Goal: Task Accomplishment & Management: Use online tool/utility

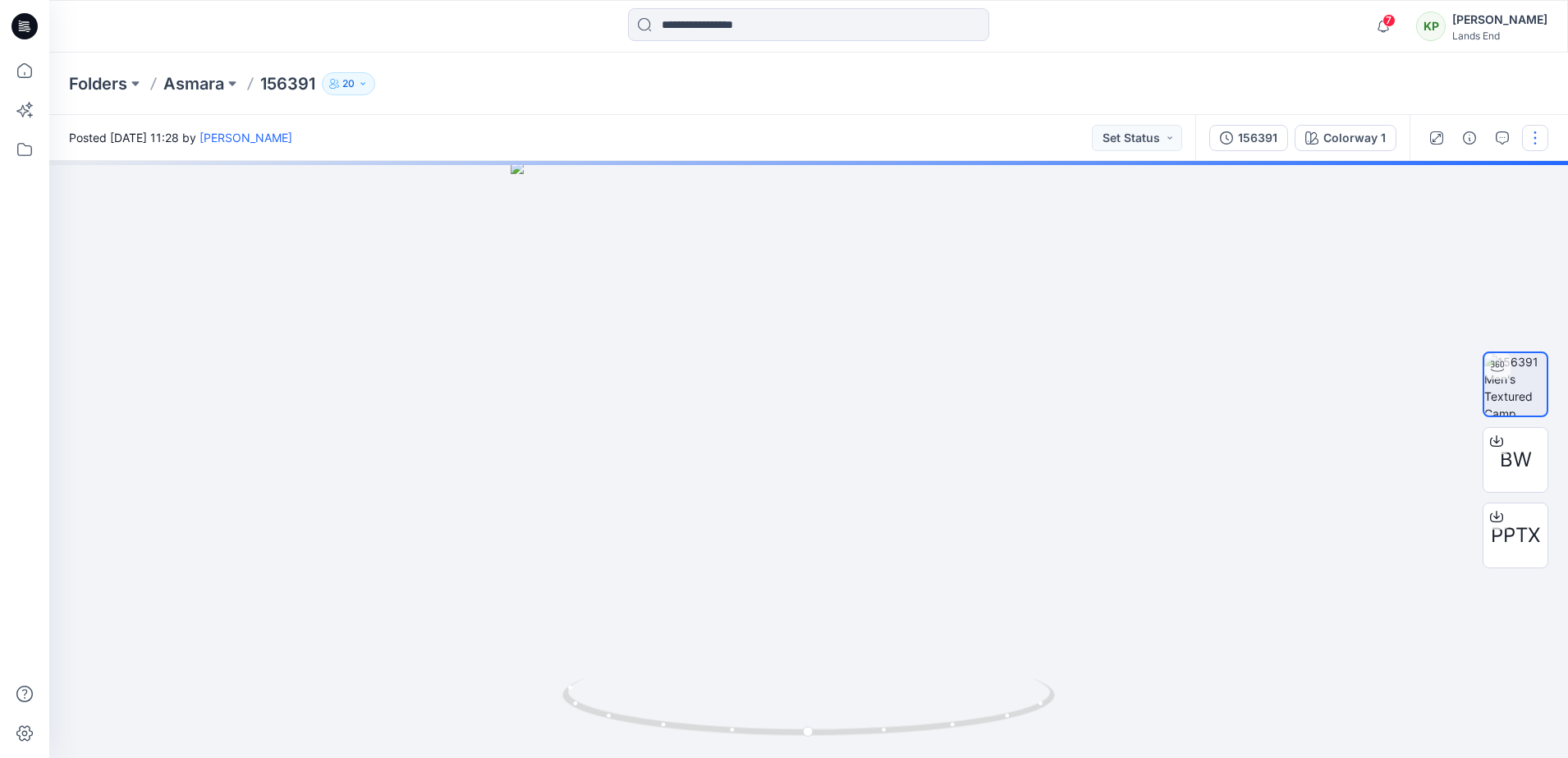
click at [1530, 145] on button "button" at bounding box center [1535, 138] width 27 height 27
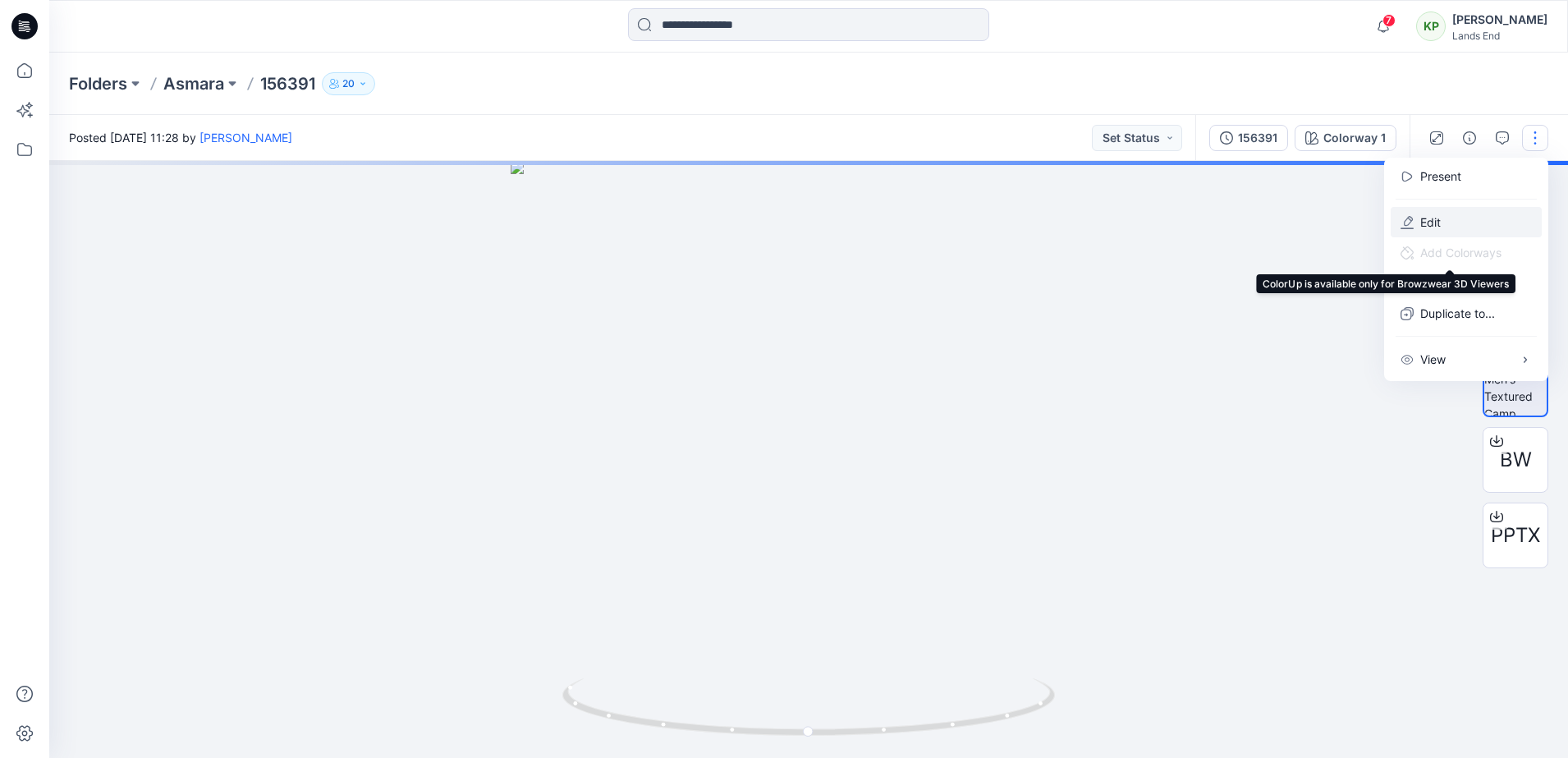
click at [1426, 231] on button "Edit" at bounding box center [1467, 222] width 151 height 30
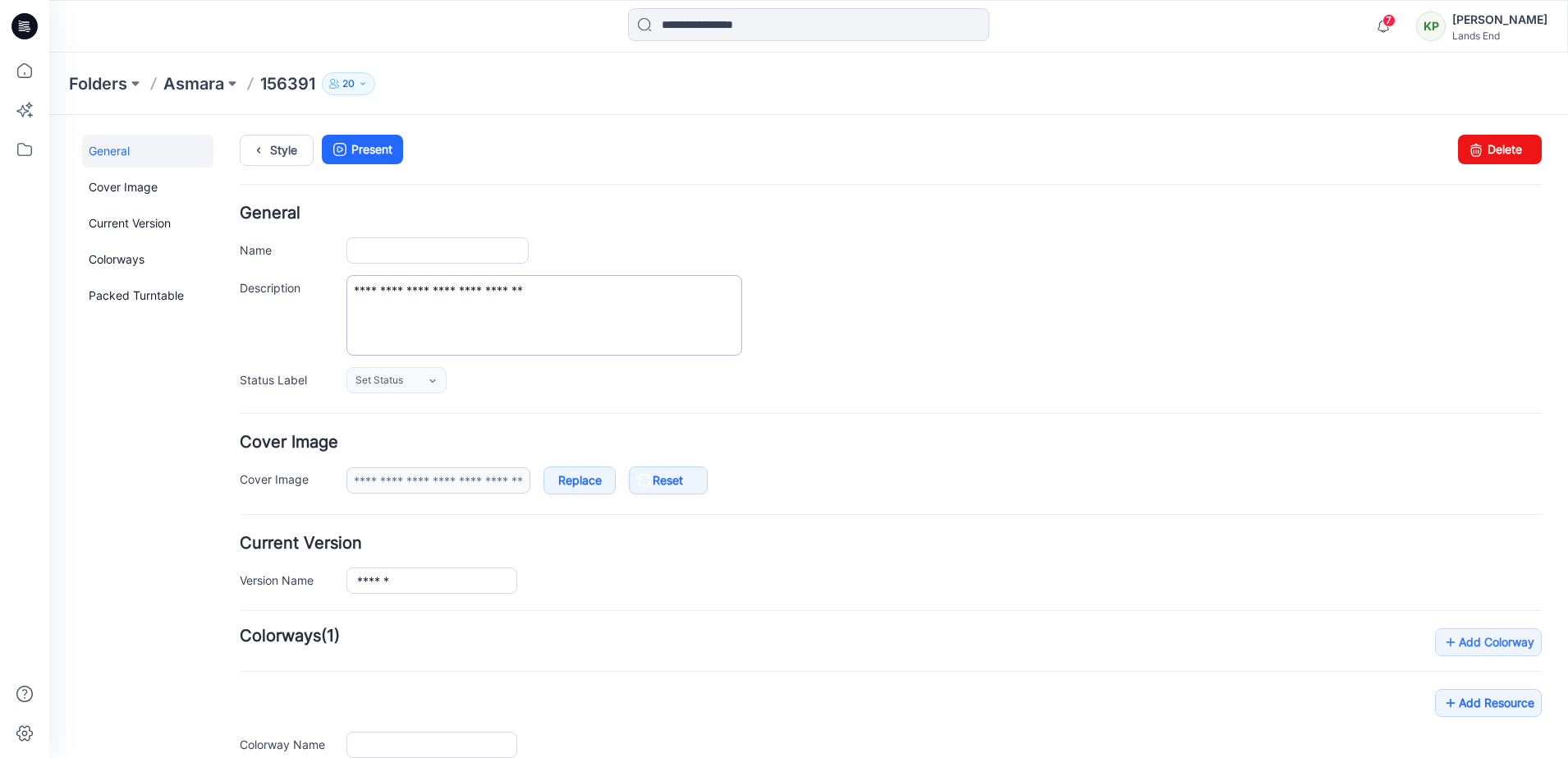
type input "******"
type input "**********"
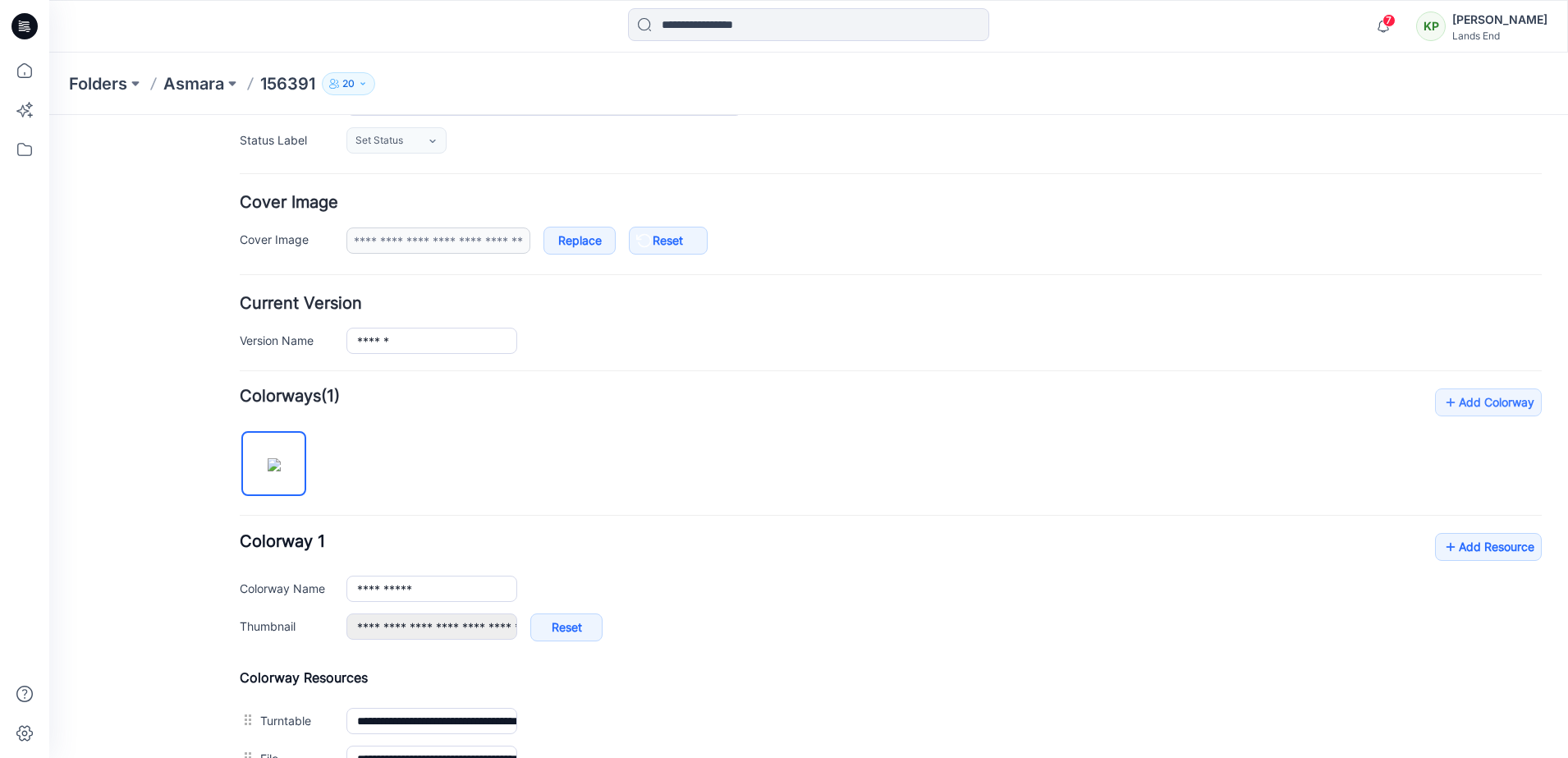
scroll to position [485, 0]
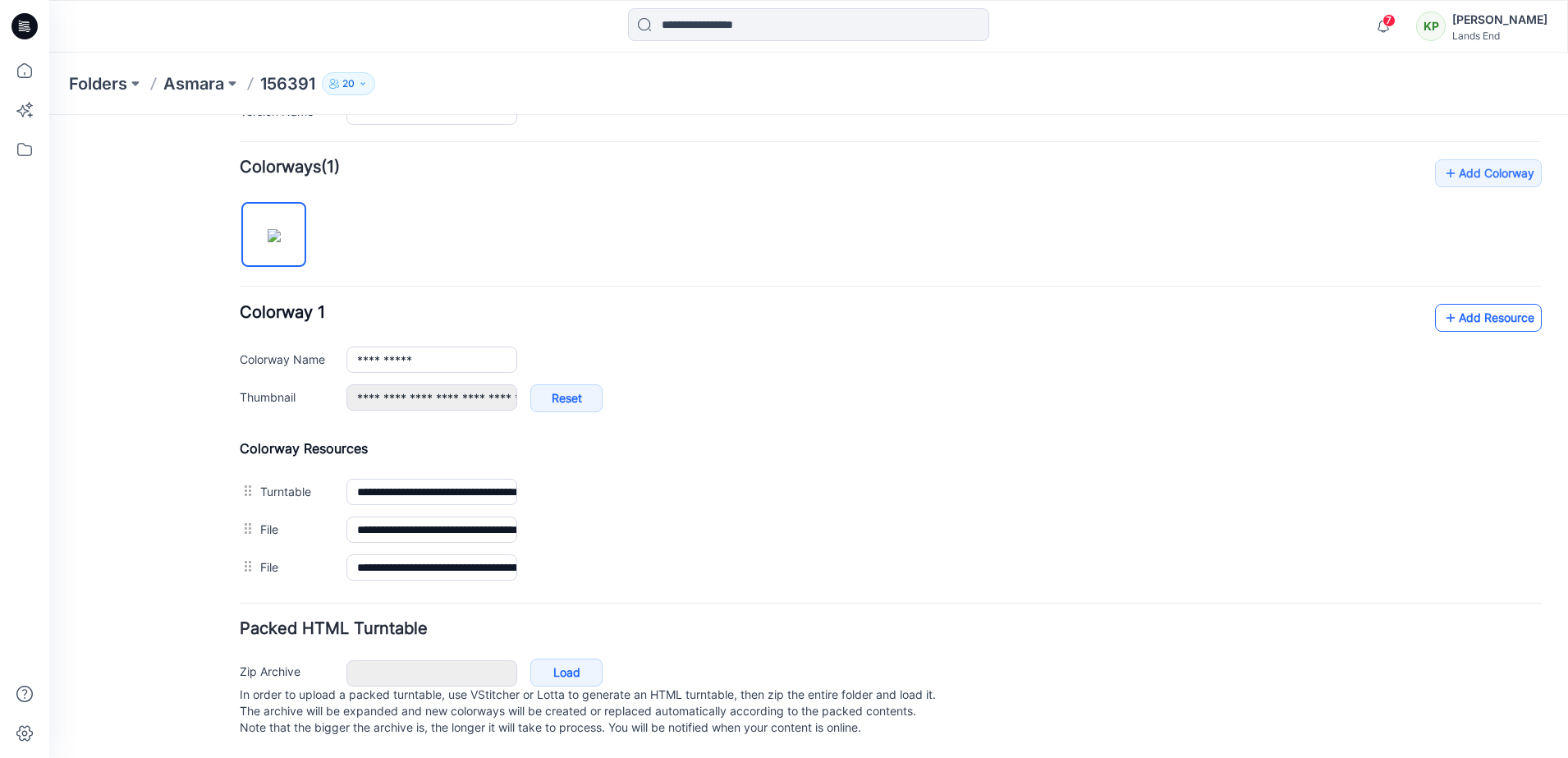
click at [1494, 304] on link "Add Resource" at bounding box center [1489, 317] width 107 height 28
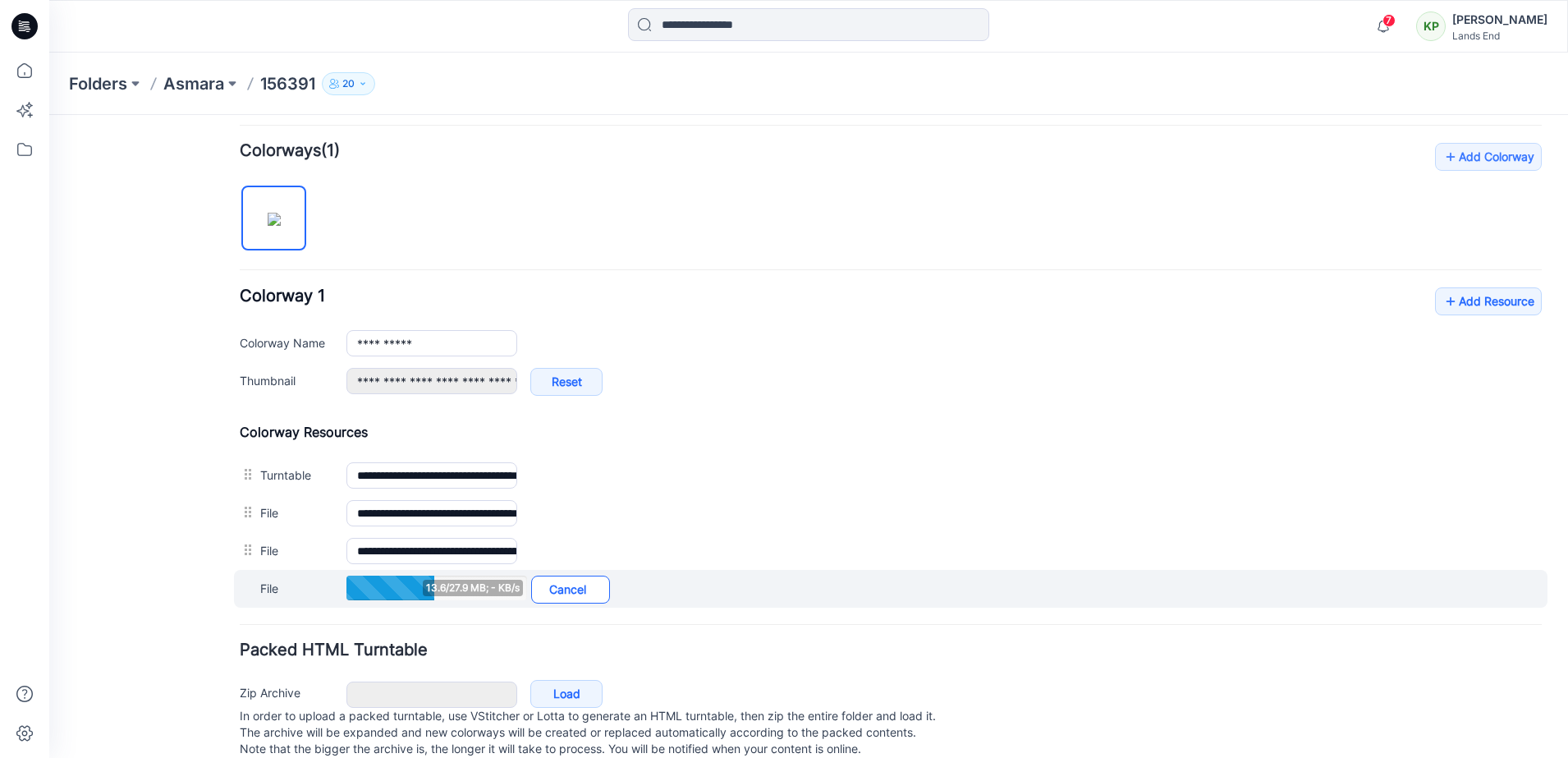
click at [581, 596] on link "Cancel" at bounding box center [571, 589] width 79 height 28
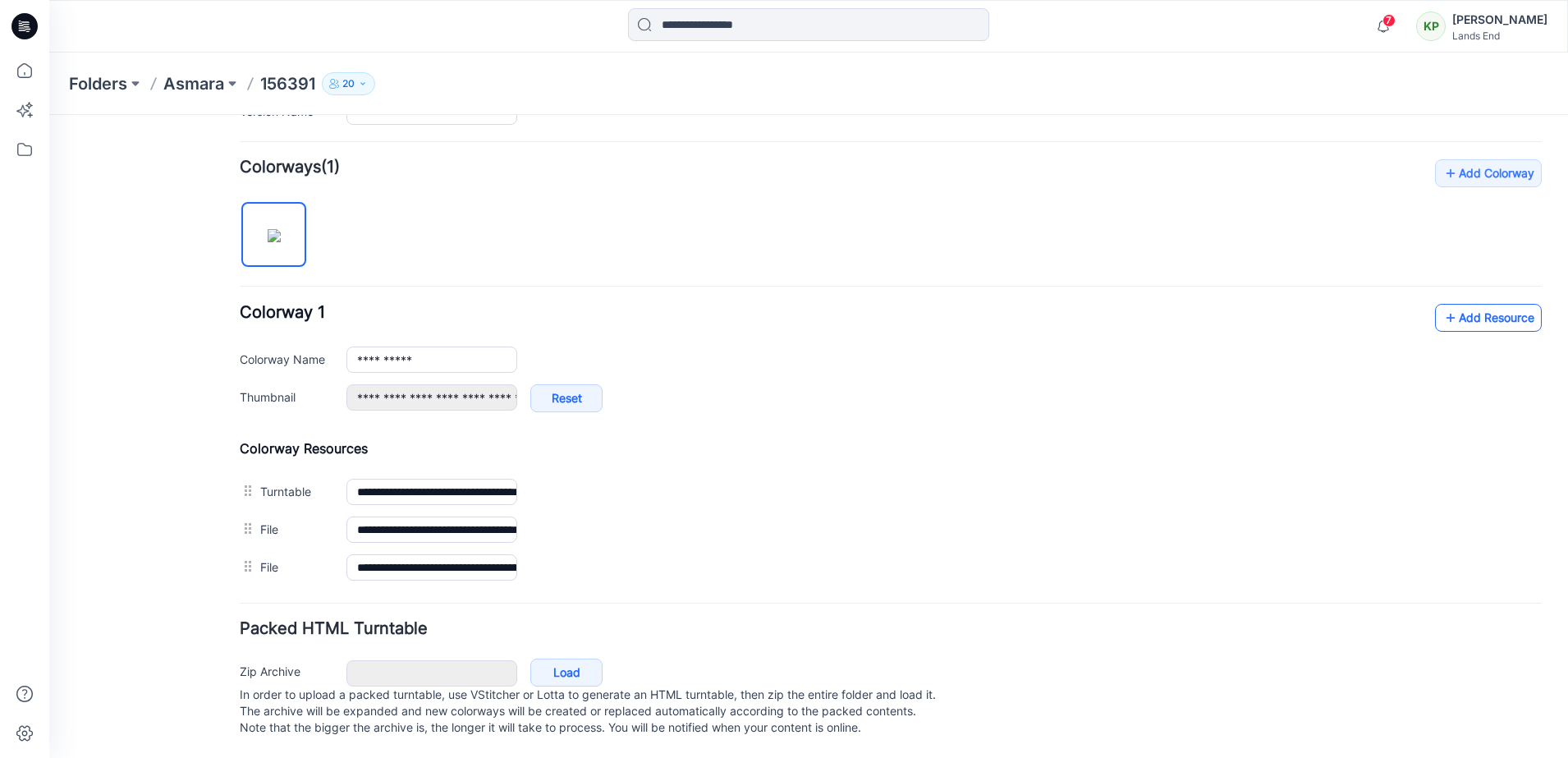
click at [1470, 304] on link "Add Resource" at bounding box center [1489, 317] width 107 height 28
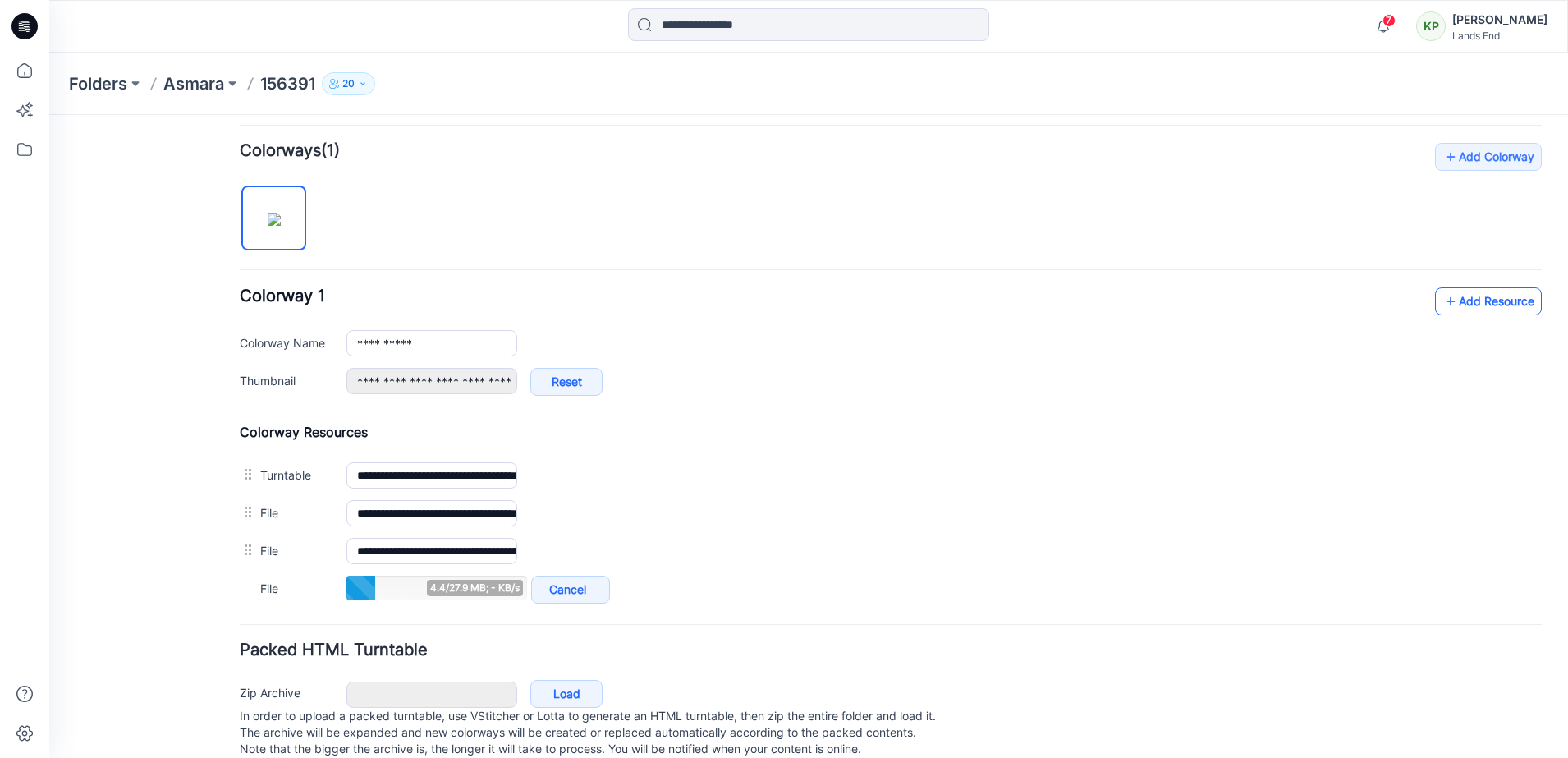
click at [1479, 293] on link "Add Resource" at bounding box center [1489, 301] width 107 height 28
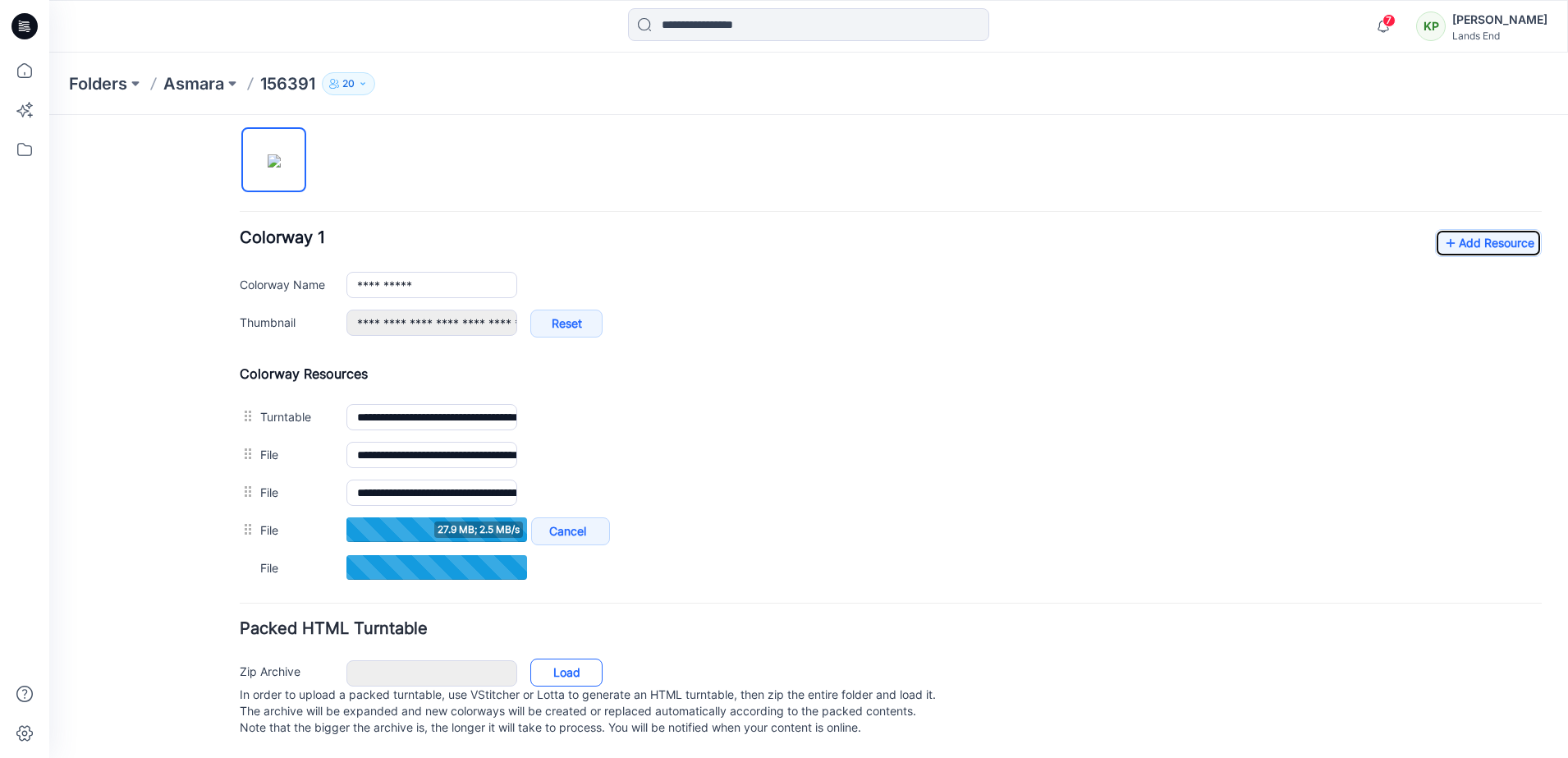
scroll to position [559, 0]
click at [575, 659] on link "Load" at bounding box center [567, 673] width 72 height 28
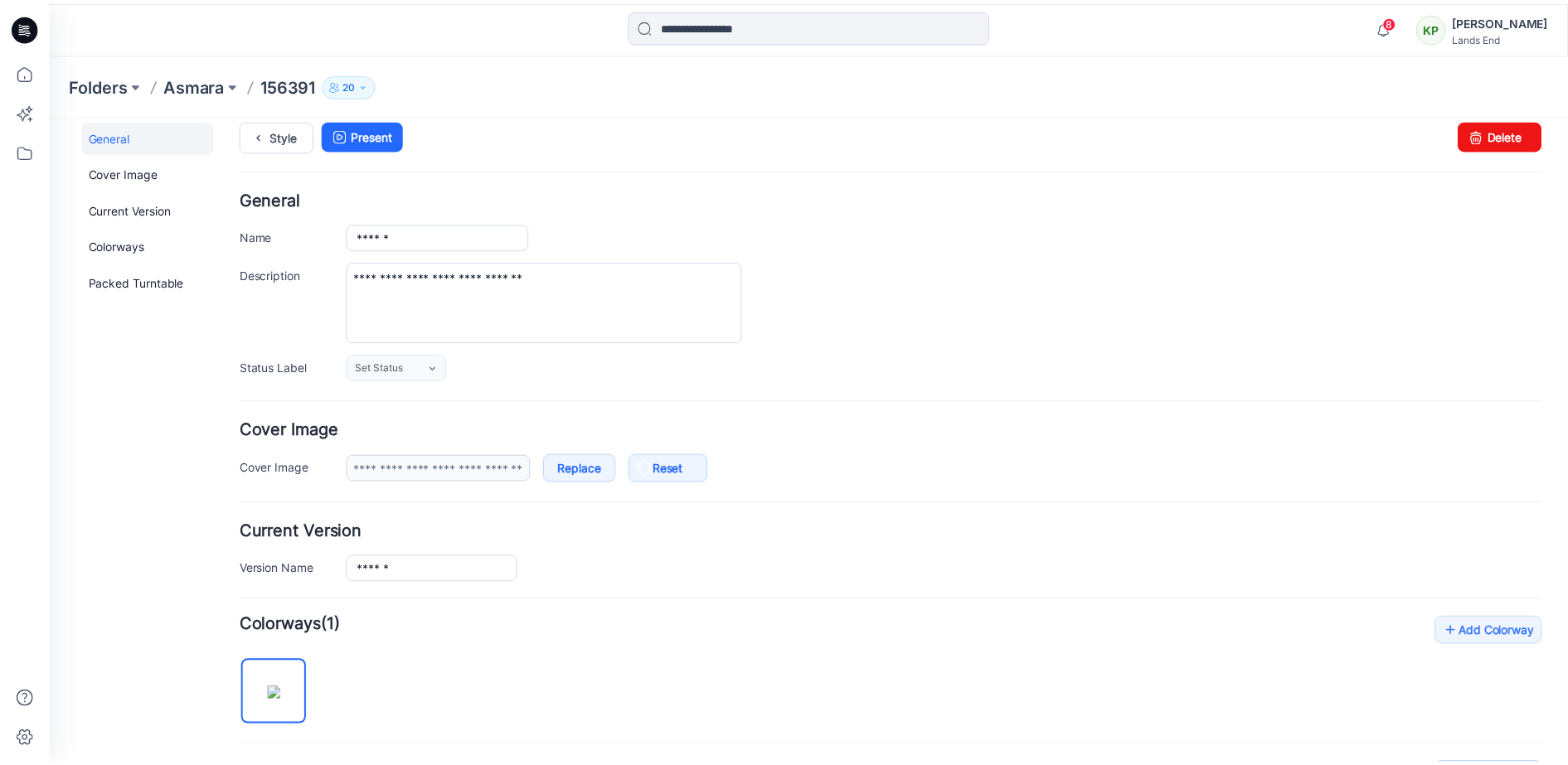
scroll to position [0, 0]
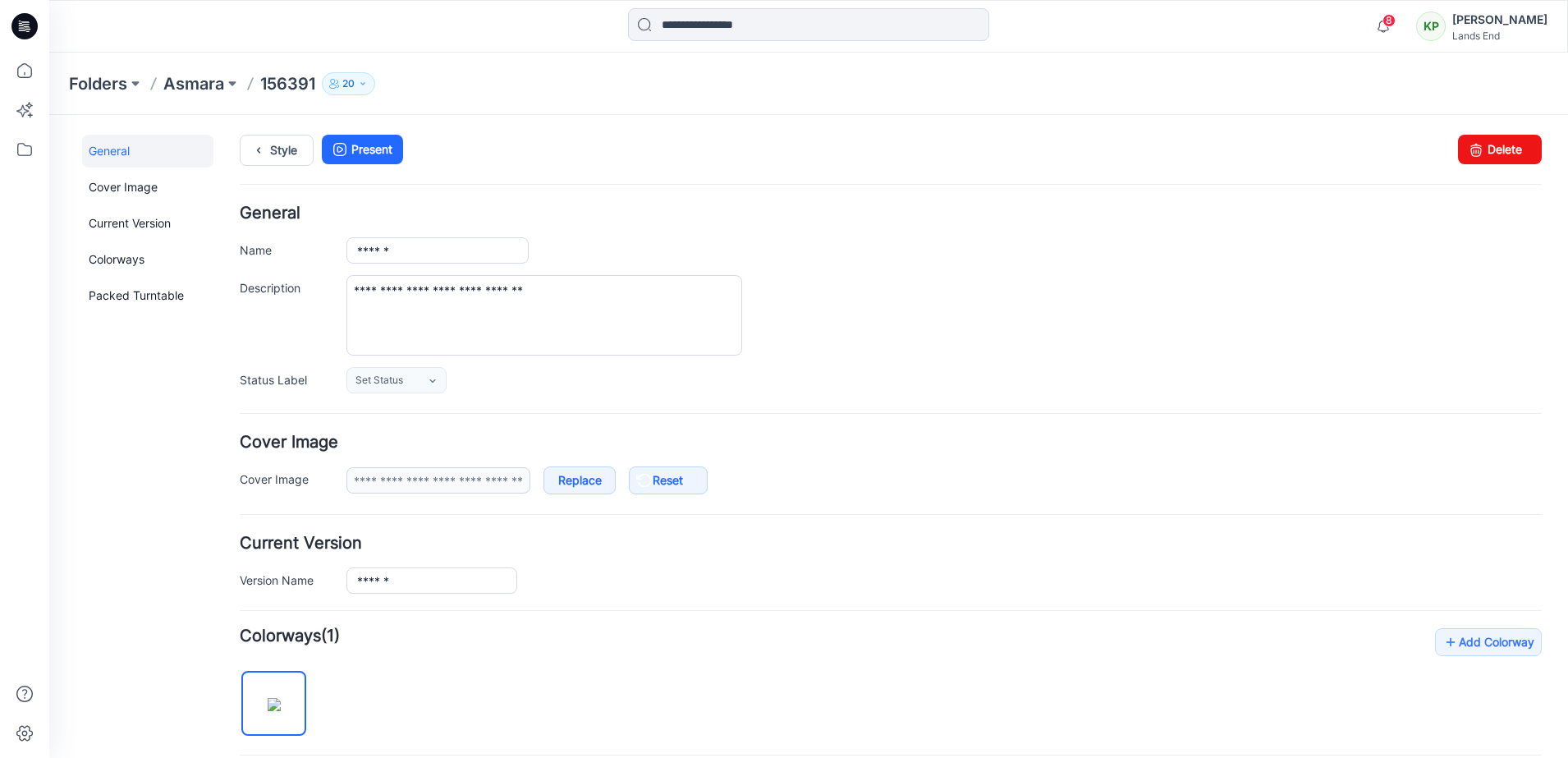
click at [34, 21] on icon at bounding box center [24, 26] width 27 height 27
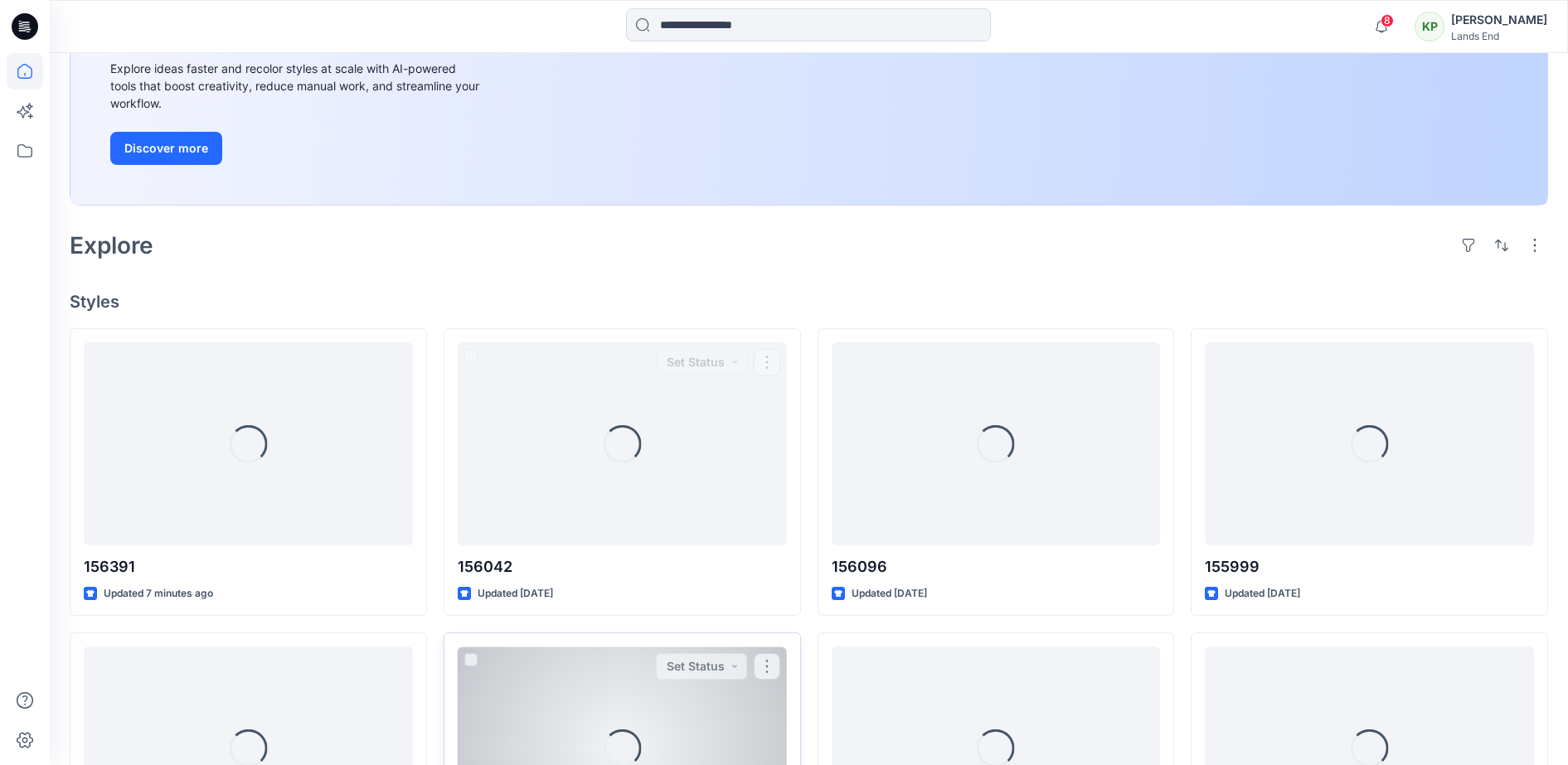
scroll to position [414, 0]
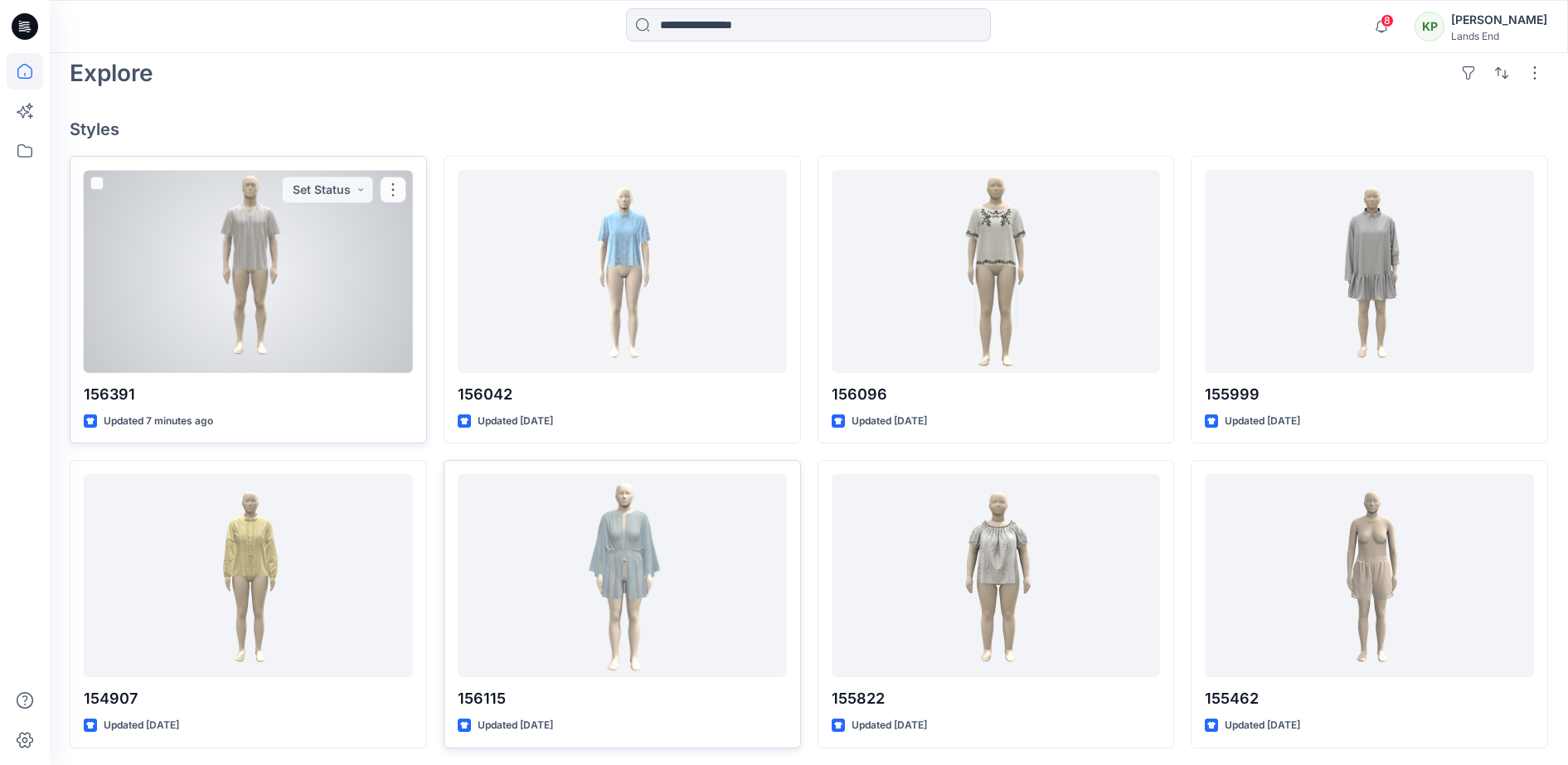
click at [313, 247] on div at bounding box center [248, 272] width 329 height 203
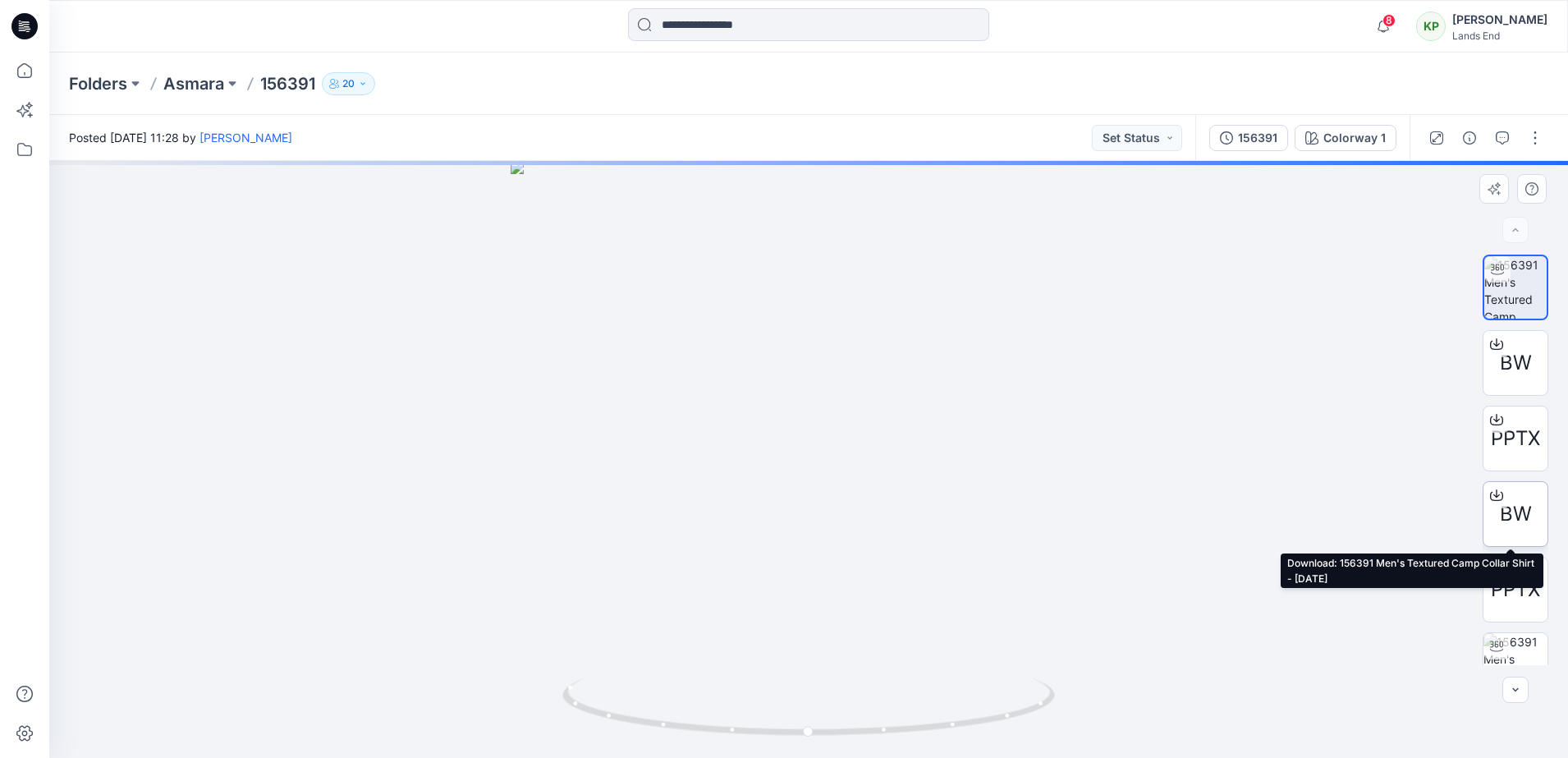
click at [1516, 516] on span "BW" at bounding box center [1516, 514] width 32 height 29
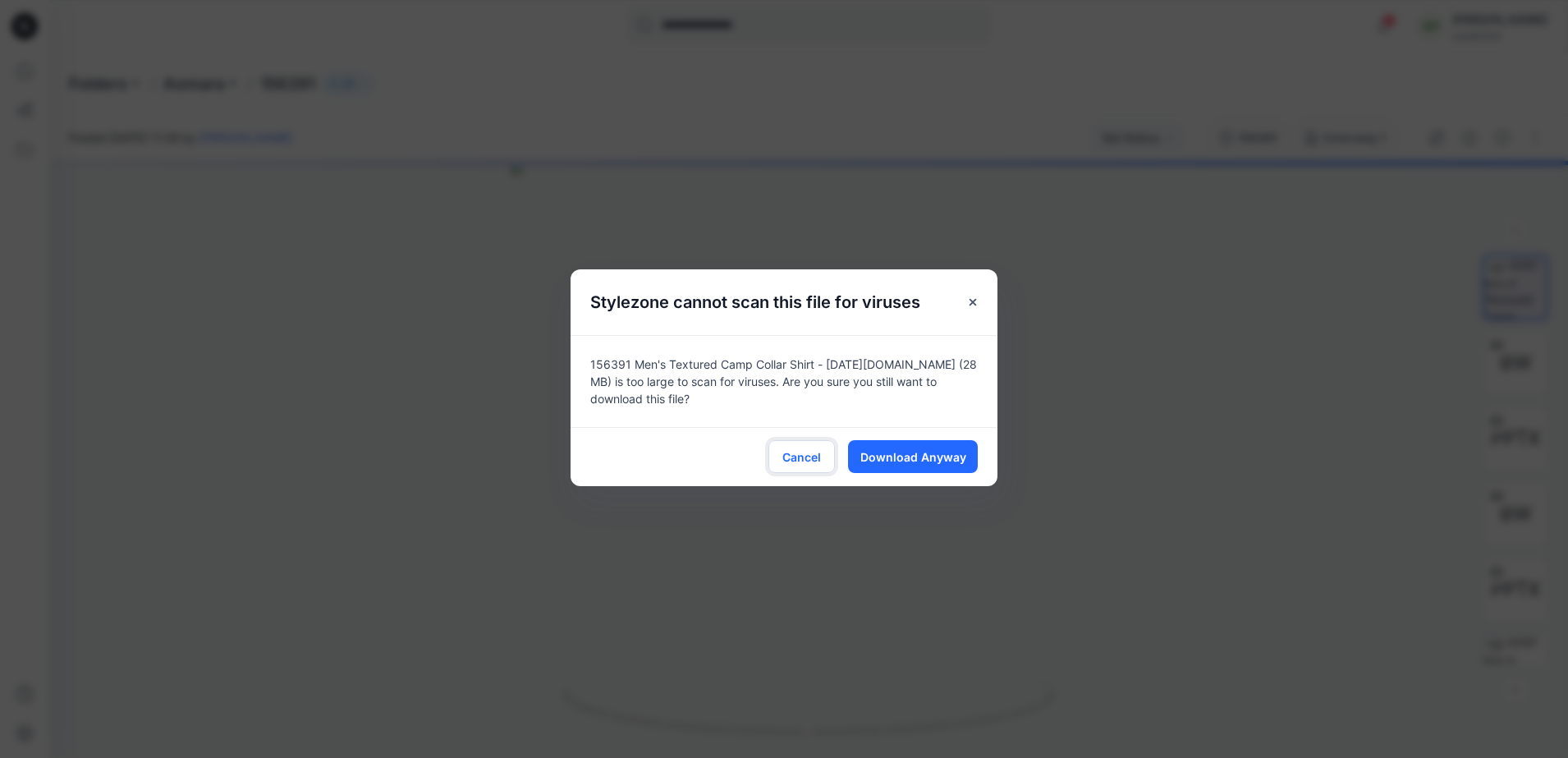
click at [809, 453] on span "Cancel" at bounding box center [802, 457] width 39 height 17
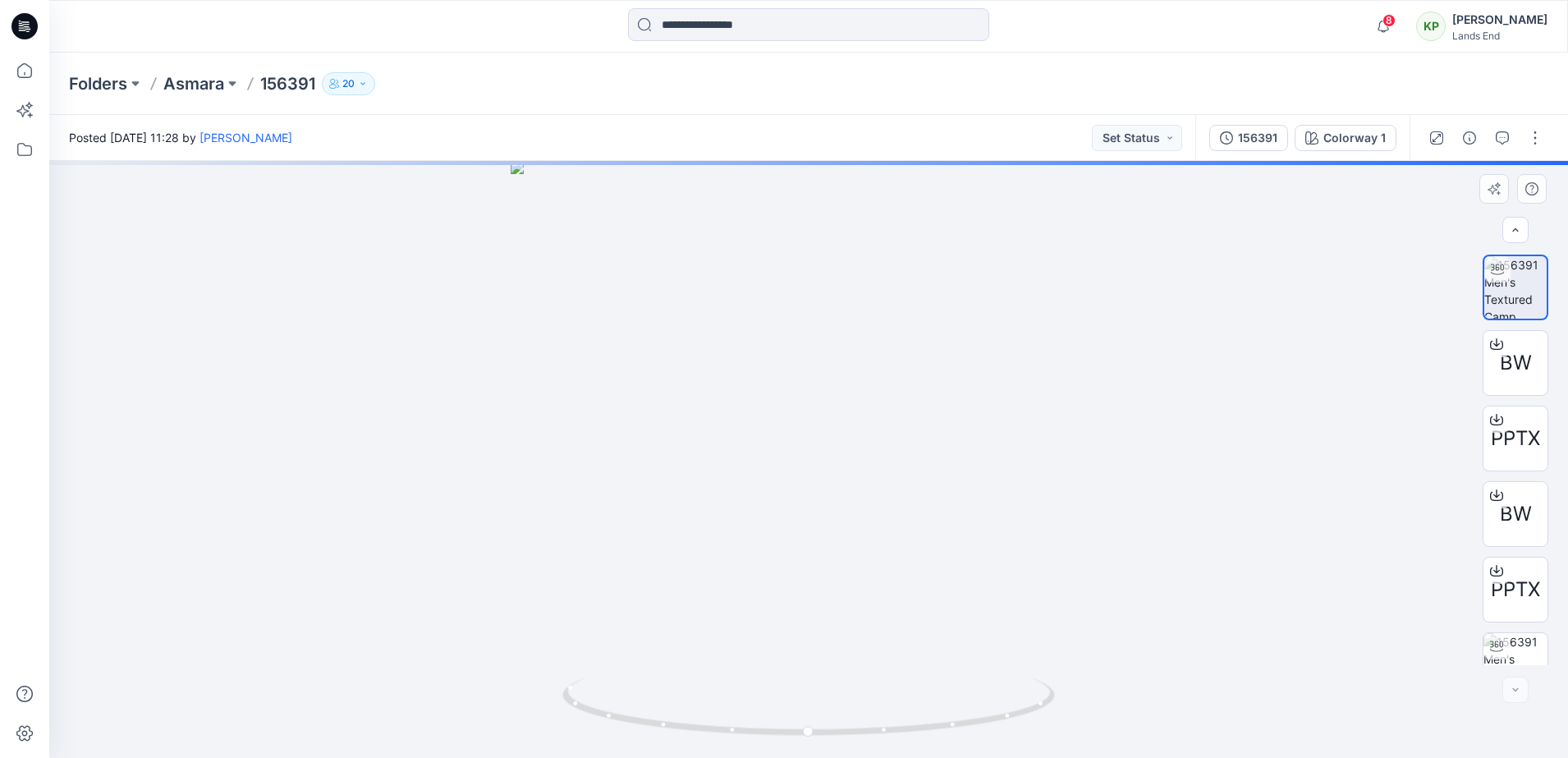
scroll to position [33, 0]
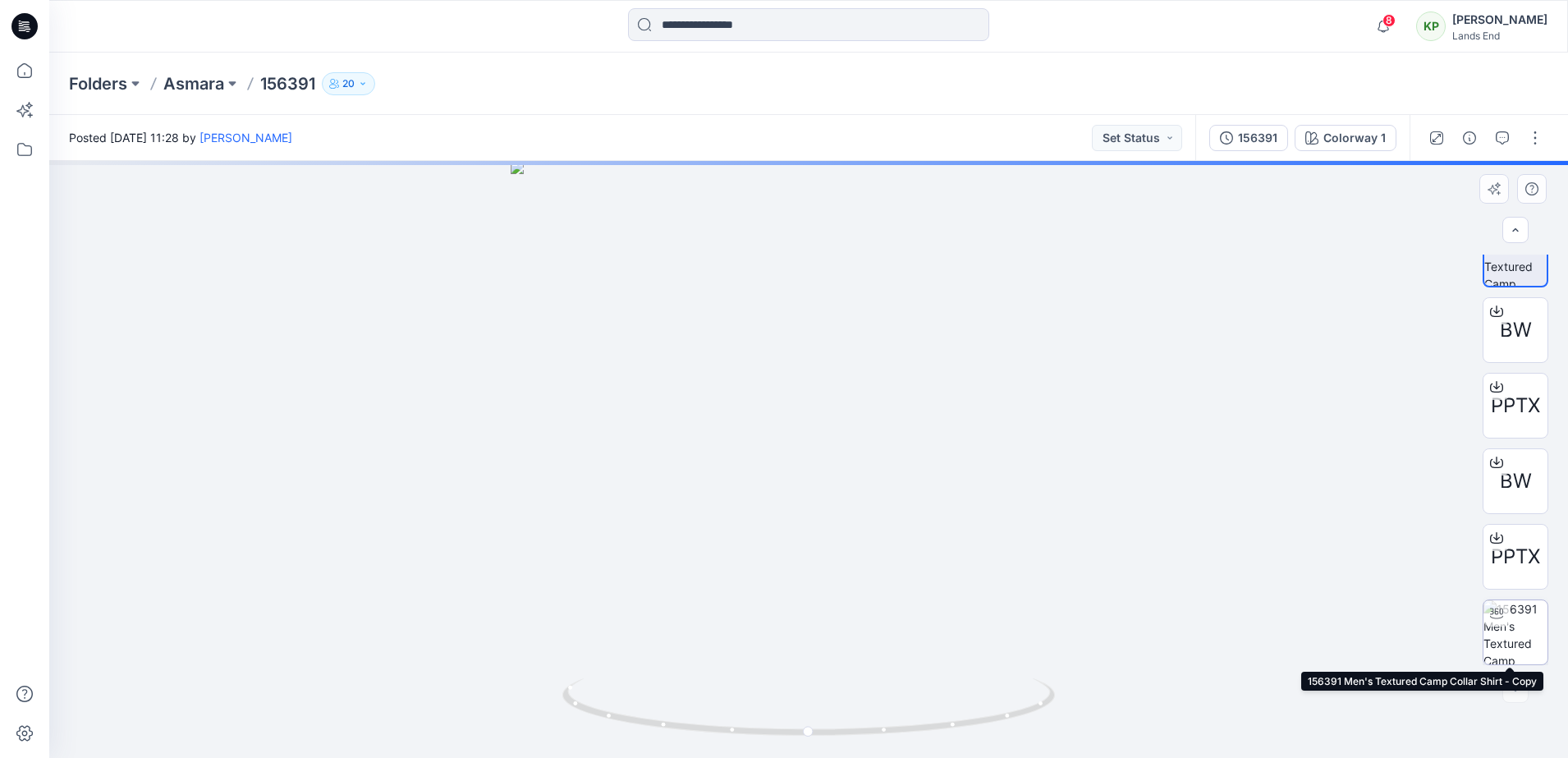
click at [1491, 650] on img at bounding box center [1516, 632] width 64 height 64
